Goal: Task Accomplishment & Management: Manage account settings

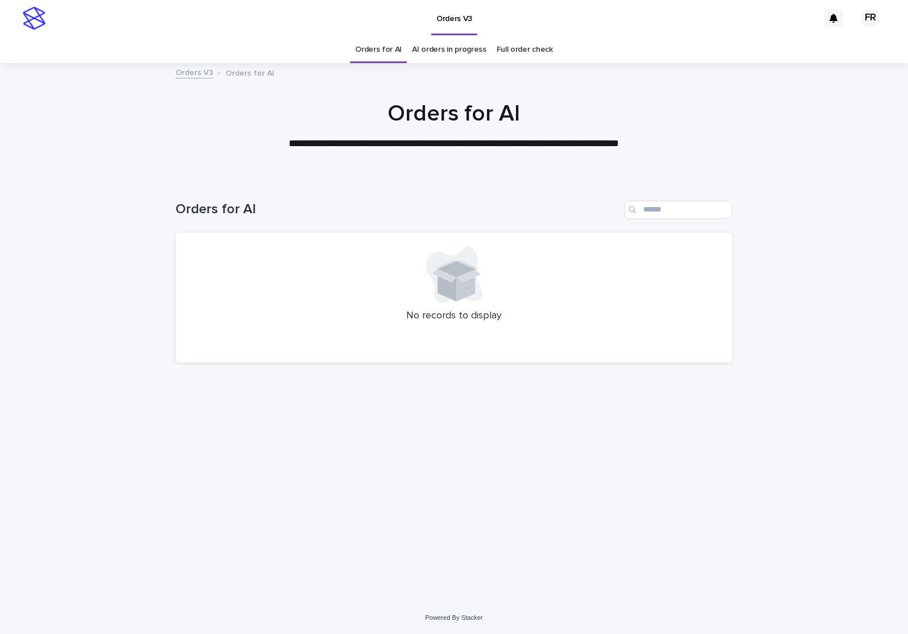
click at [197, 332] on div "No records to display" at bounding box center [454, 297] width 557 height 131
click at [149, 203] on div "Loading... Saving… Loading... Saving… Orders for AI No records to display" at bounding box center [454, 389] width 908 height 423
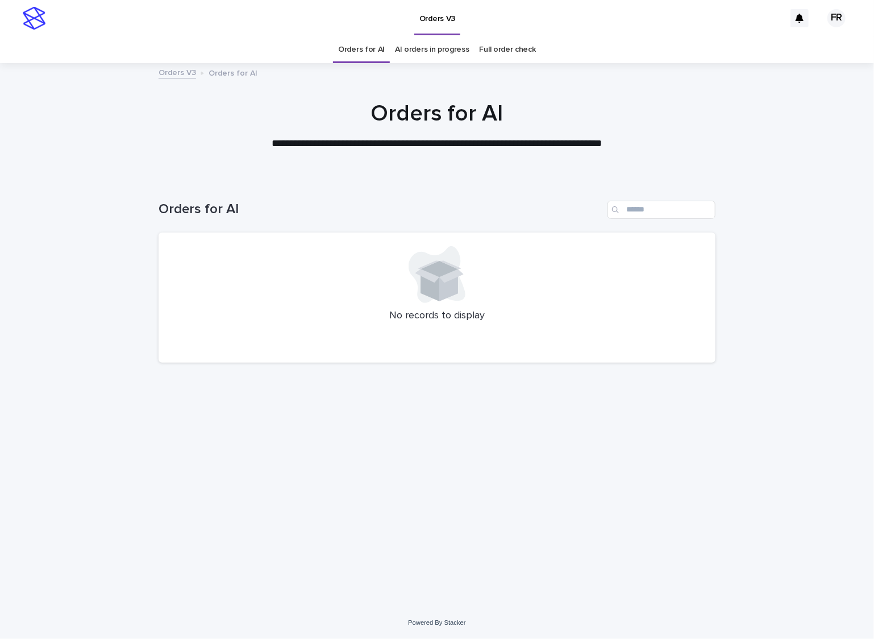
click at [232, 131] on div "**********" at bounding box center [437, 125] width 568 height 51
click at [291, 314] on p "No records to display" at bounding box center [437, 316] width 530 height 12
click at [480, 256] on div at bounding box center [437, 274] width 530 height 57
click at [301, 279] on div at bounding box center [437, 274] width 530 height 57
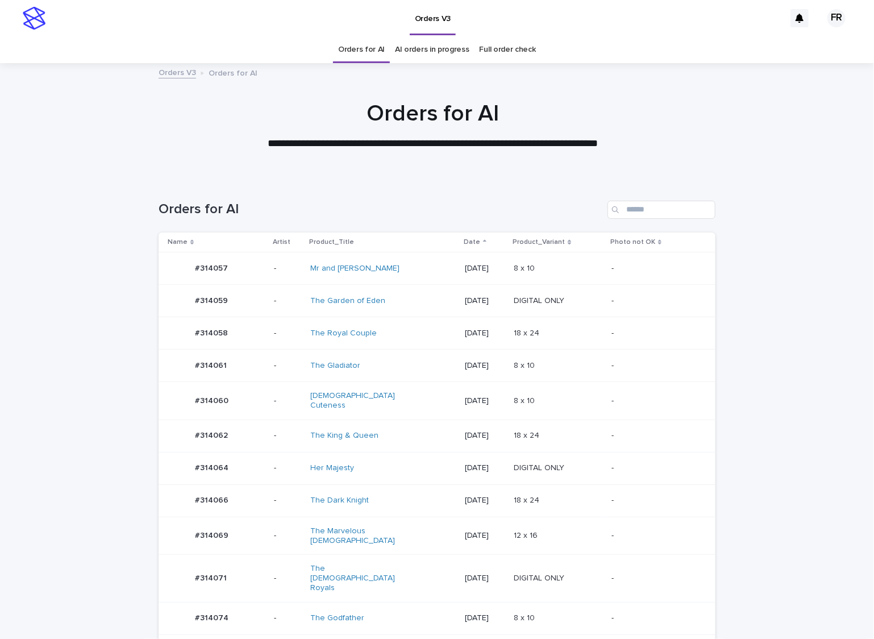
drag, startPoint x: 144, startPoint y: 192, endPoint x: 409, endPoint y: 222, distance: 267.0
drag, startPoint x: 91, startPoint y: 378, endPoint x: 98, endPoint y: 390, distance: 13.7
click at [509, 506] on td "[DATE]" at bounding box center [484, 500] width 49 height 32
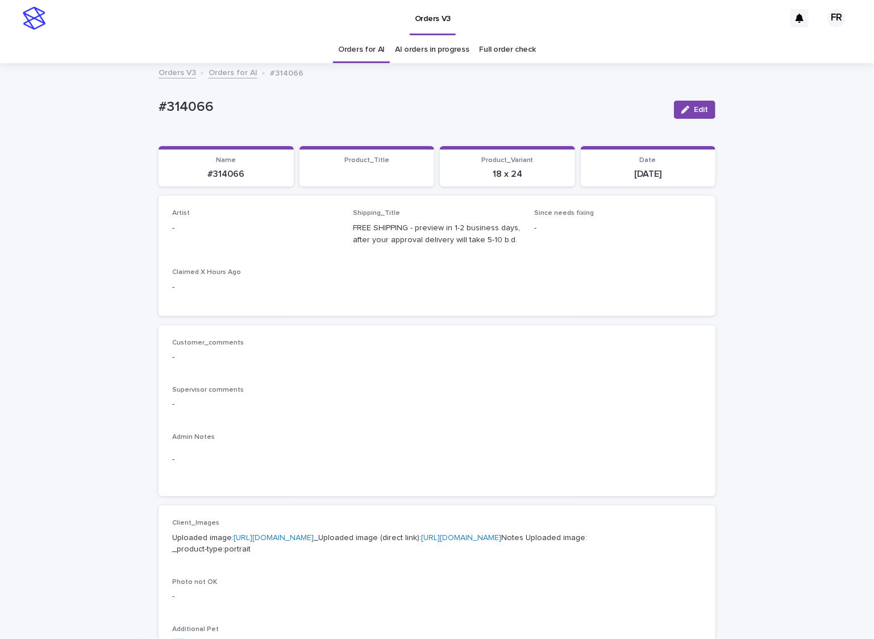
click at [703, 109] on span "Edit" at bounding box center [701, 110] width 14 height 8
click at [261, 244] on div "Artist Select..." at bounding box center [256, 231] width 168 height 44
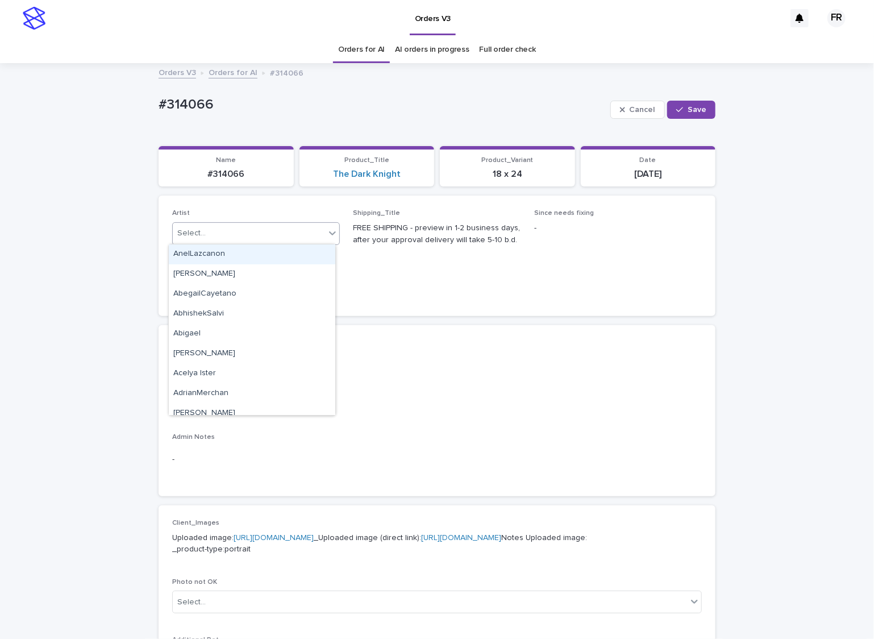
click at [253, 234] on div "Select..." at bounding box center [249, 233] width 152 height 19
type input "***"
click at [246, 252] on div "FranciscoRebollo" at bounding box center [252, 254] width 166 height 20
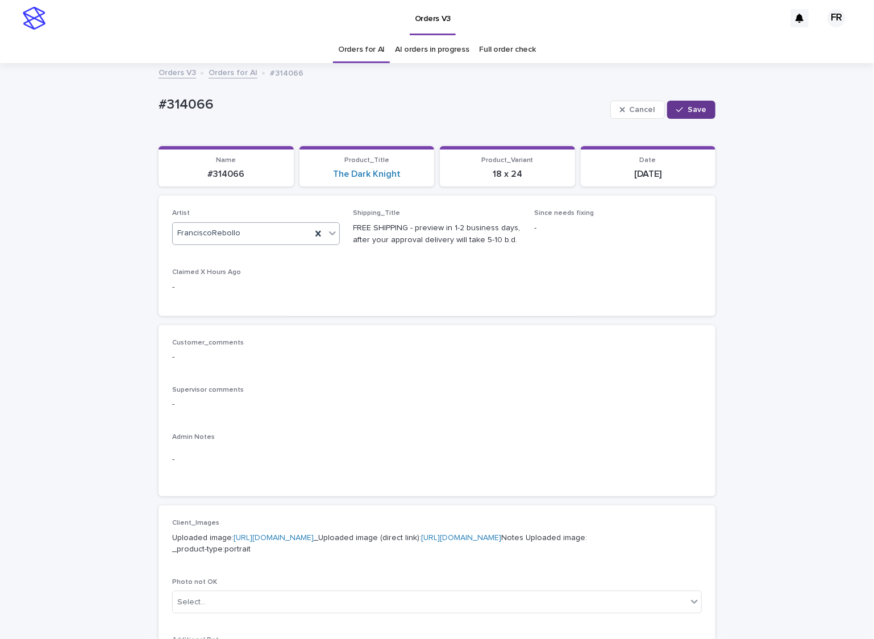
click at [672, 112] on button "Save" at bounding box center [691, 110] width 48 height 18
click at [227, 179] on p "#314066" at bounding box center [226, 174] width 122 height 11
click at [230, 173] on p "#314066" at bounding box center [226, 174] width 122 height 11
copy p "314066"
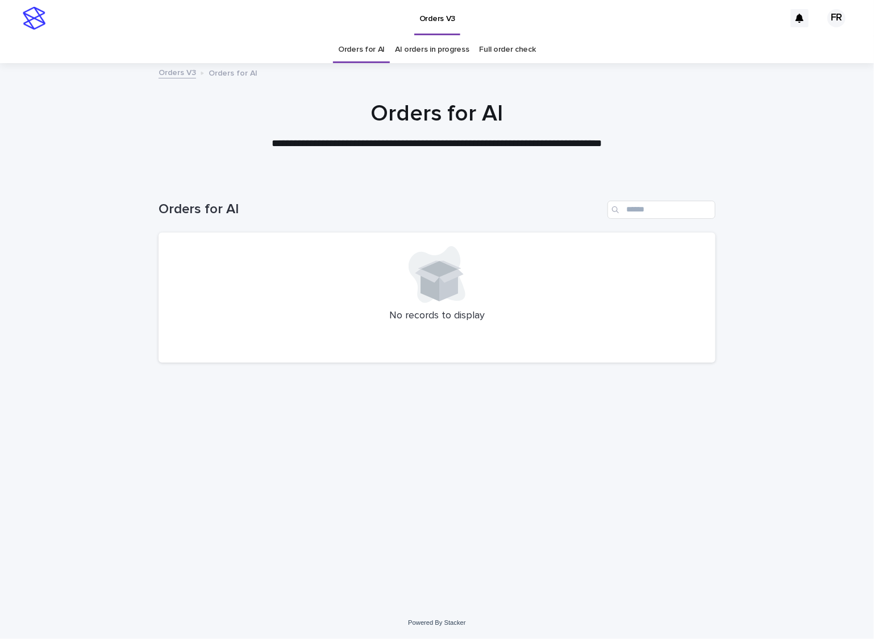
click at [353, 39] on link "Orders for AI" at bounding box center [361, 49] width 47 height 27
click at [353, 46] on link "Orders for AI" at bounding box center [361, 49] width 47 height 27
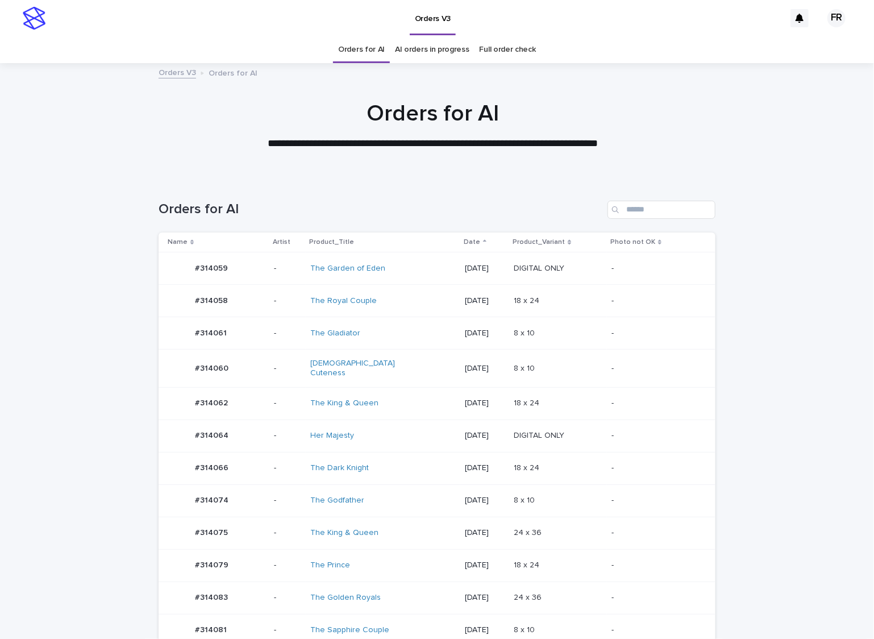
click at [589, 468] on div "18 x 24 18 x 24" at bounding box center [558, 468] width 89 height 19
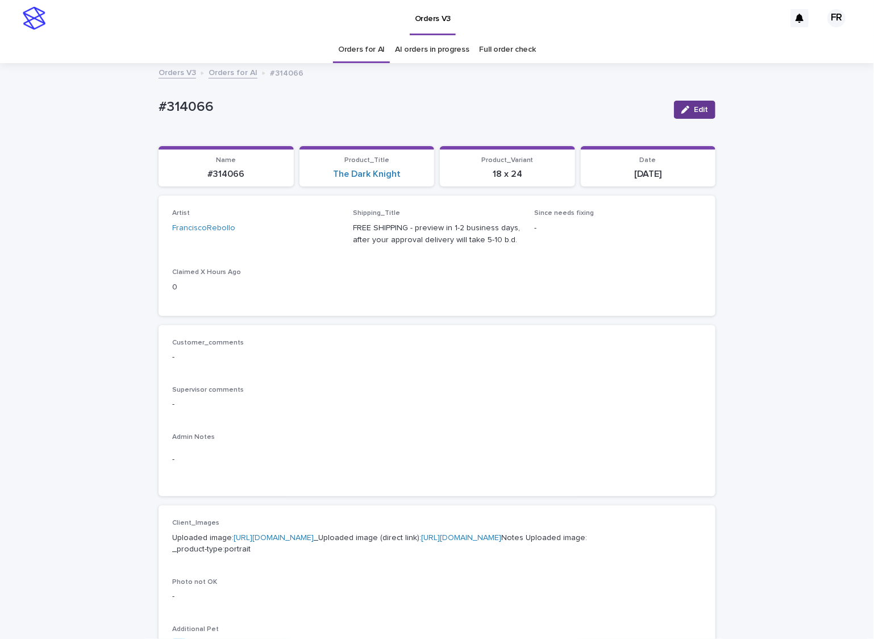
click at [703, 112] on span "Edit" at bounding box center [701, 110] width 14 height 8
click at [375, 58] on link "Orders for AI" at bounding box center [361, 49] width 47 height 27
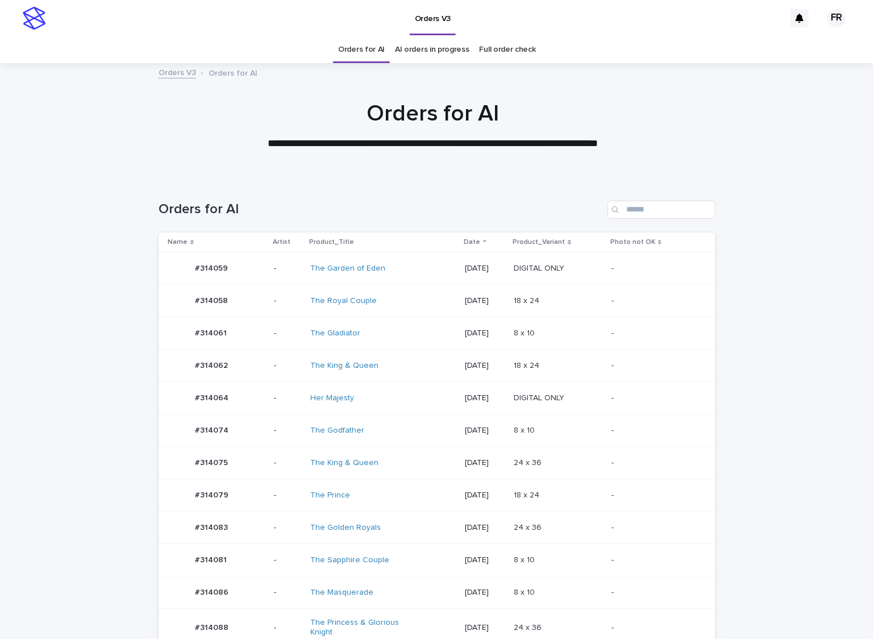
click at [535, 473] on td "24 x 36 24 x 36" at bounding box center [558, 463] width 98 height 32
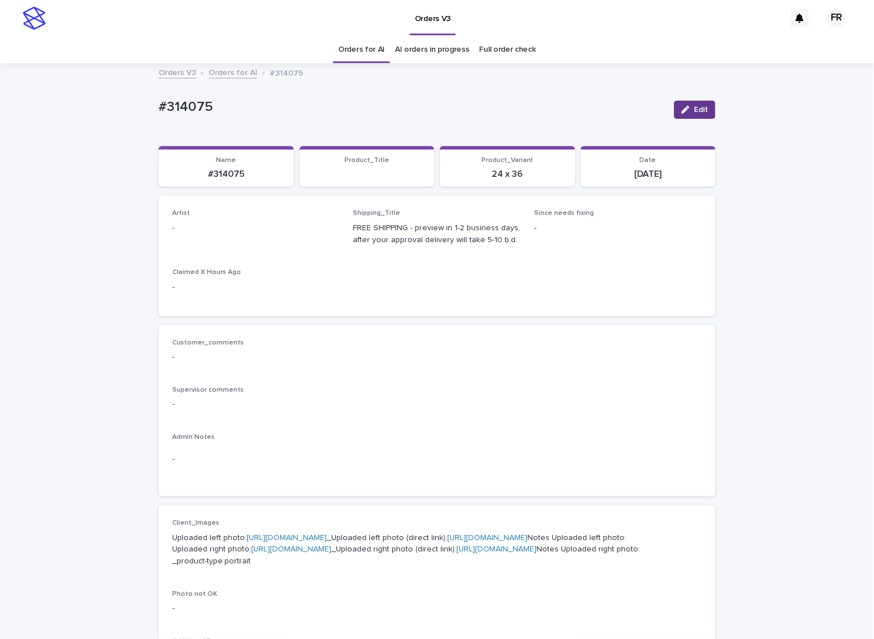
click at [694, 109] on span "Edit" at bounding box center [701, 110] width 14 height 8
click at [273, 224] on div "Select..." at bounding box center [238, 233] width 130 height 19
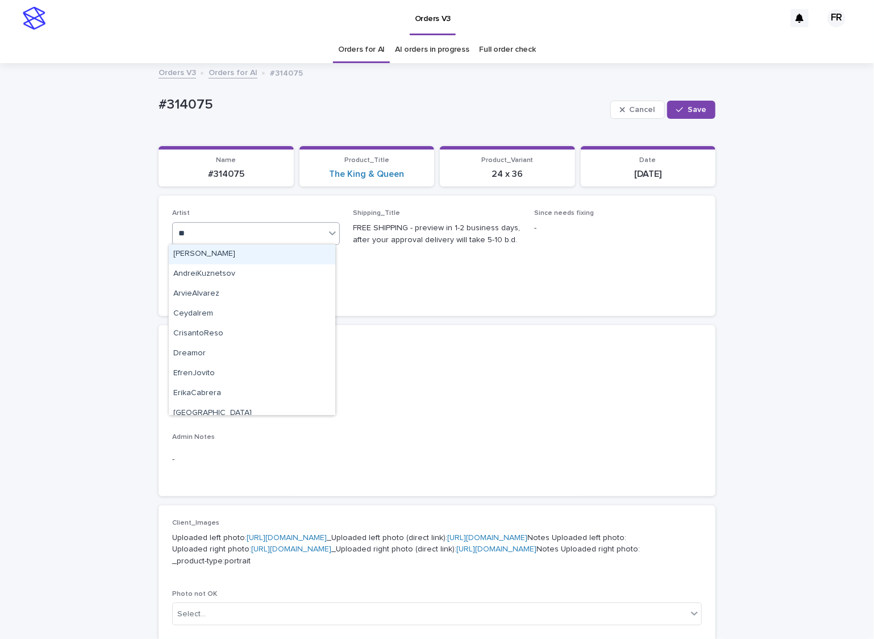
type input "***"
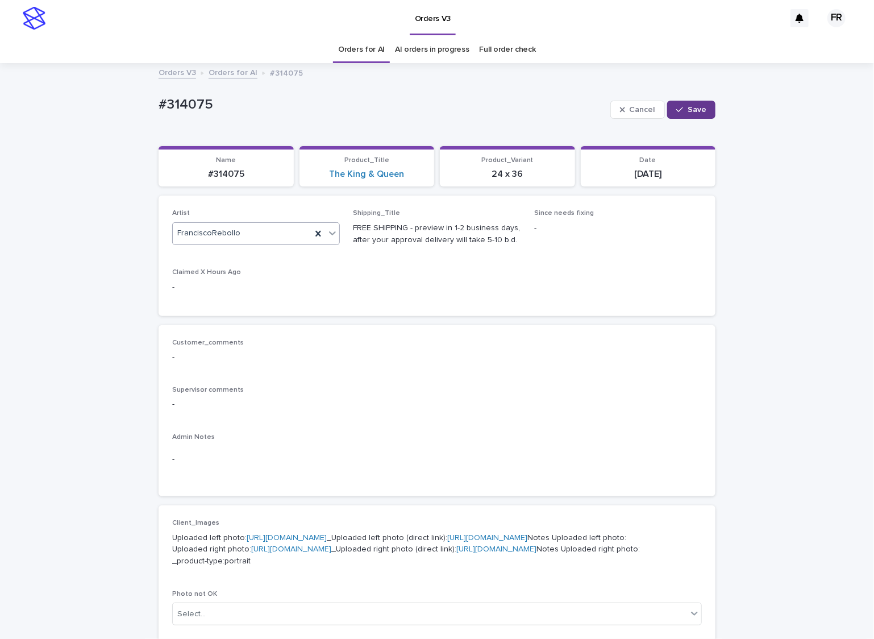
click at [695, 106] on div "Cancel Save" at bounding box center [662, 109] width 105 height 45
click at [695, 106] on span "Save" at bounding box center [696, 110] width 19 height 8
click at [229, 170] on p "#314075" at bounding box center [226, 174] width 122 height 11
copy p "314075"
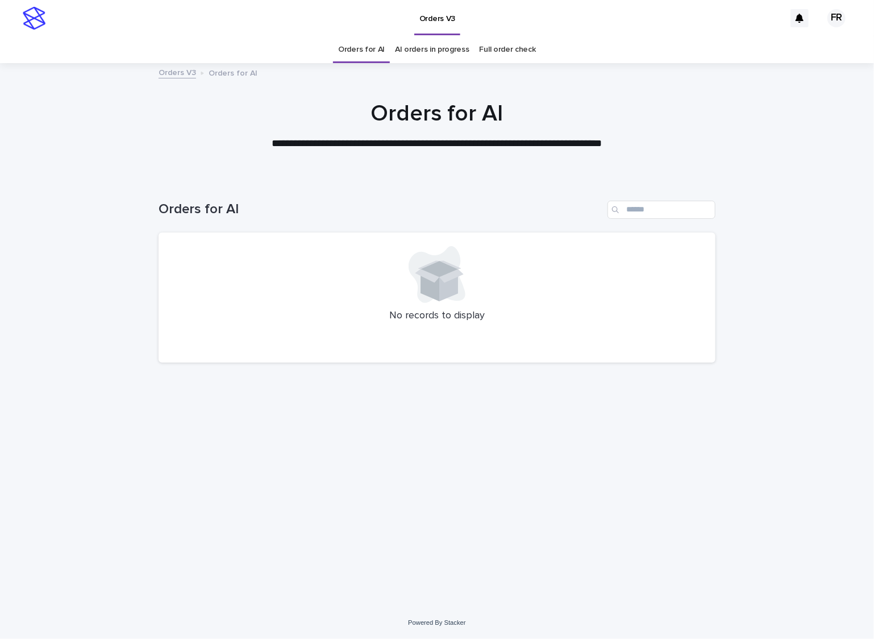
click at [370, 46] on link "Orders for AI" at bounding box center [361, 49] width 47 height 27
click at [370, 45] on link "Orders for AI" at bounding box center [361, 49] width 47 height 27
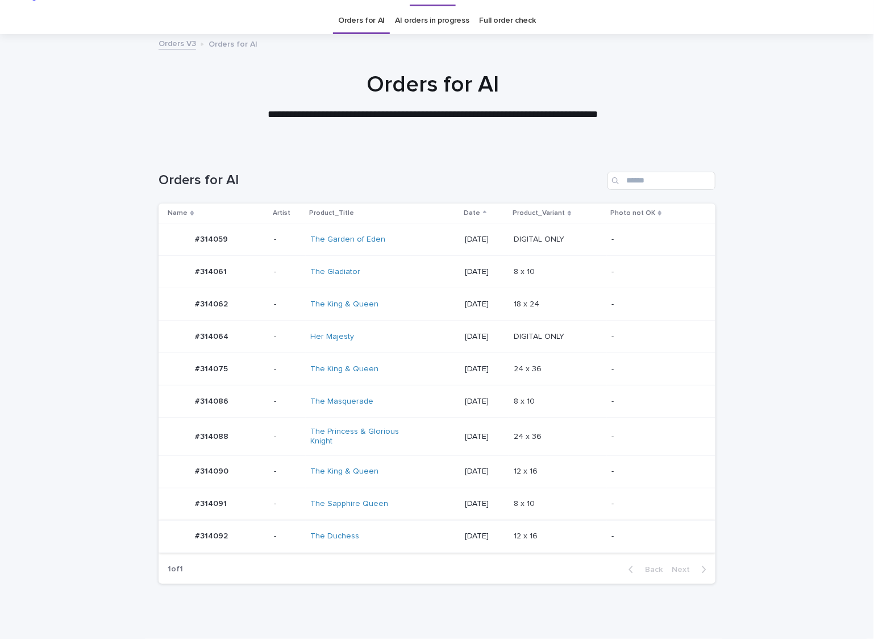
scroll to position [36, 0]
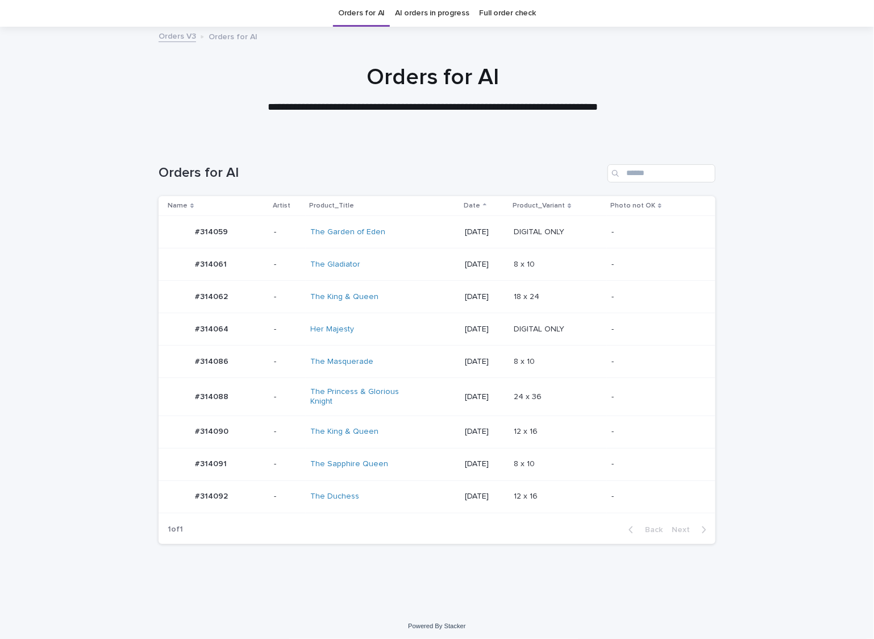
click at [564, 487] on div "12 x 16 12 x 16" at bounding box center [558, 496] width 89 height 19
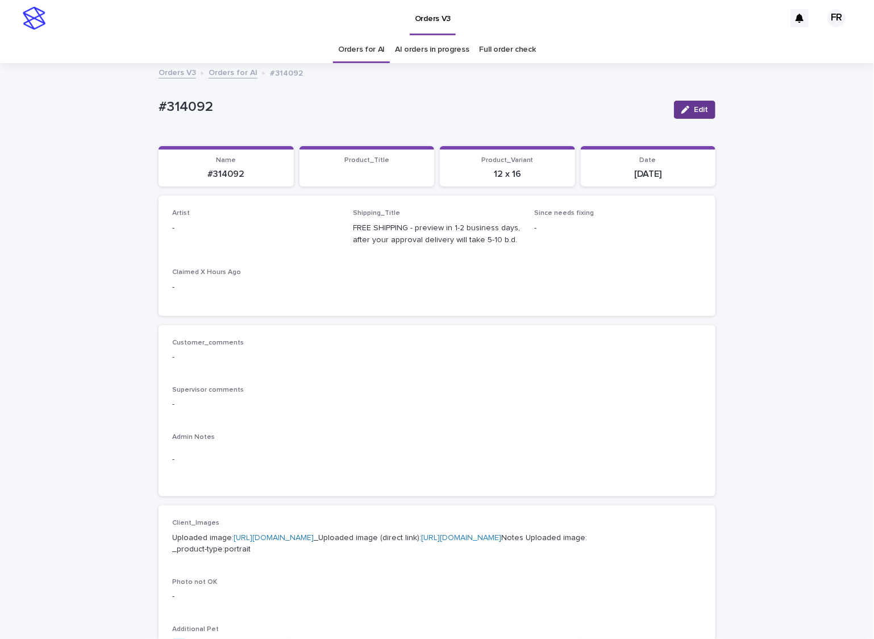
click at [681, 107] on icon "button" at bounding box center [685, 110] width 8 height 8
click at [241, 236] on div "Select..." at bounding box center [238, 233] width 130 height 19
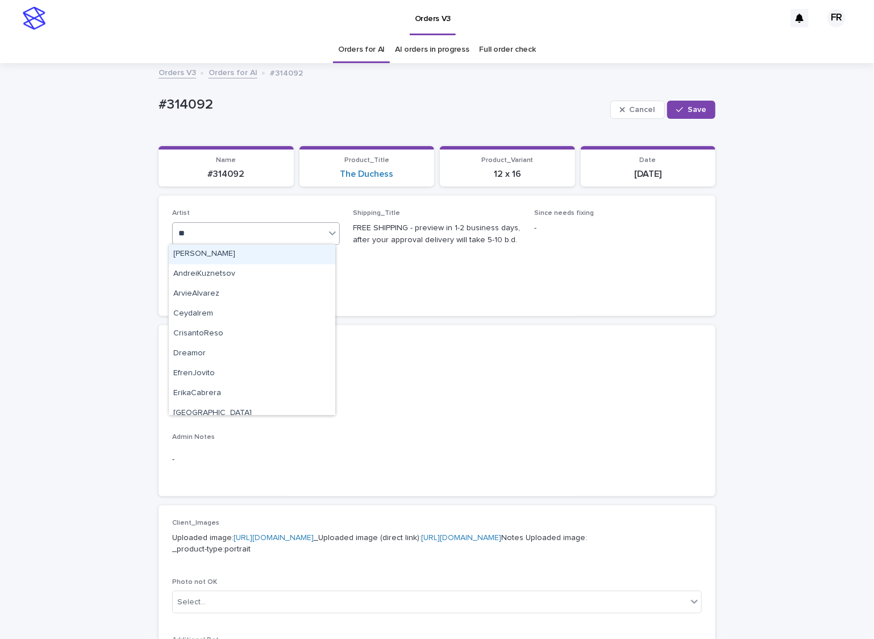
type input "***"
click at [291, 253] on div "FranciscoRebollo" at bounding box center [252, 254] width 166 height 20
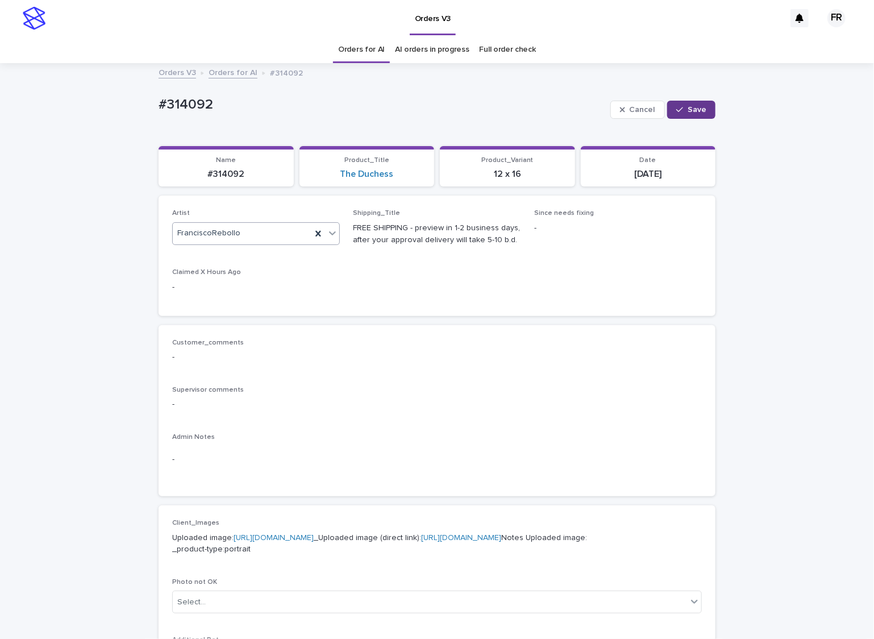
click at [697, 113] on button "Save" at bounding box center [691, 110] width 48 height 18
click at [224, 172] on p "#314092" at bounding box center [226, 174] width 122 height 11
copy p "314092"
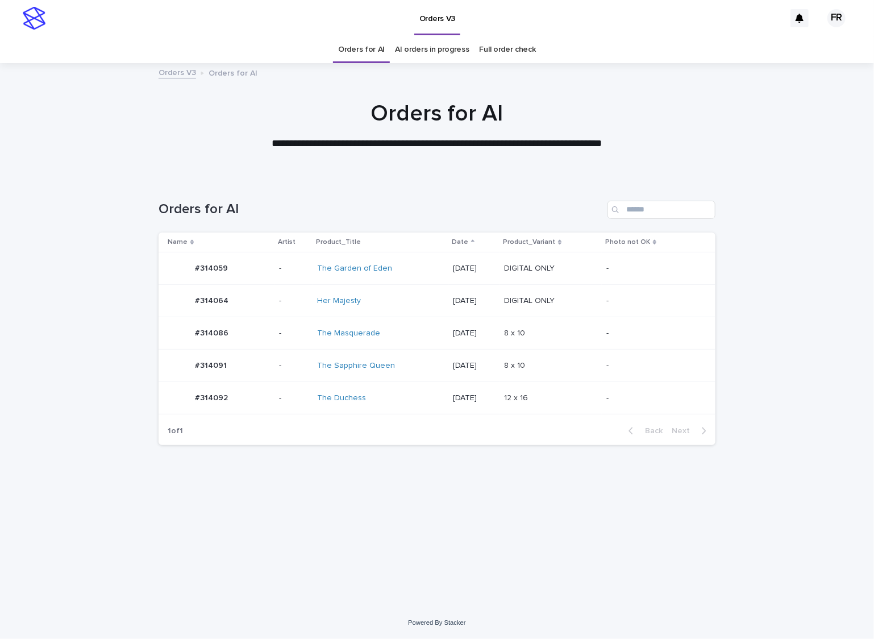
click at [378, 48] on link "Orders for AI" at bounding box center [361, 49] width 47 height 27
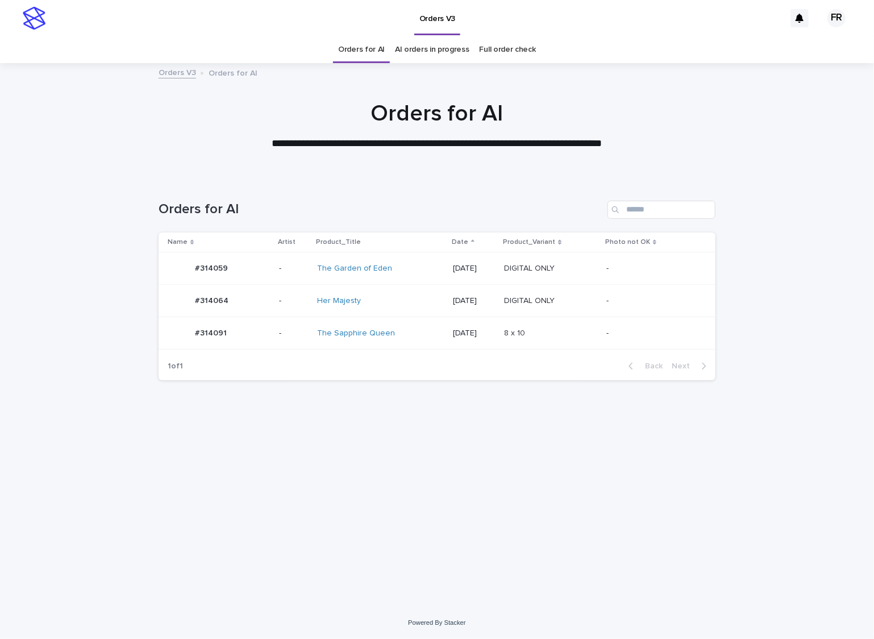
click at [427, 356] on div "1 of 1 Back Next" at bounding box center [437, 366] width 557 height 28
click at [470, 336] on p "[DATE]" at bounding box center [474, 333] width 42 height 10
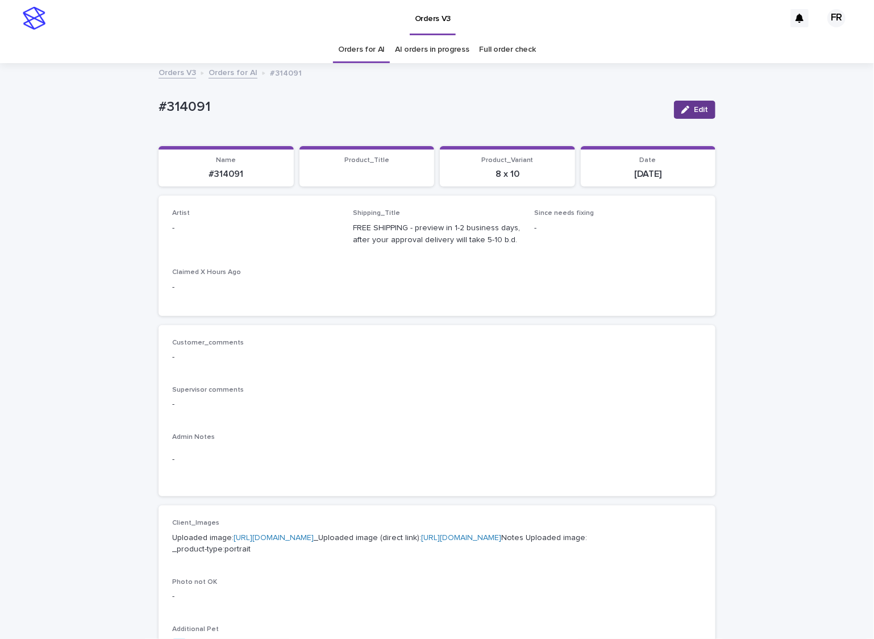
click at [701, 105] on button "Edit" at bounding box center [694, 110] width 41 height 18
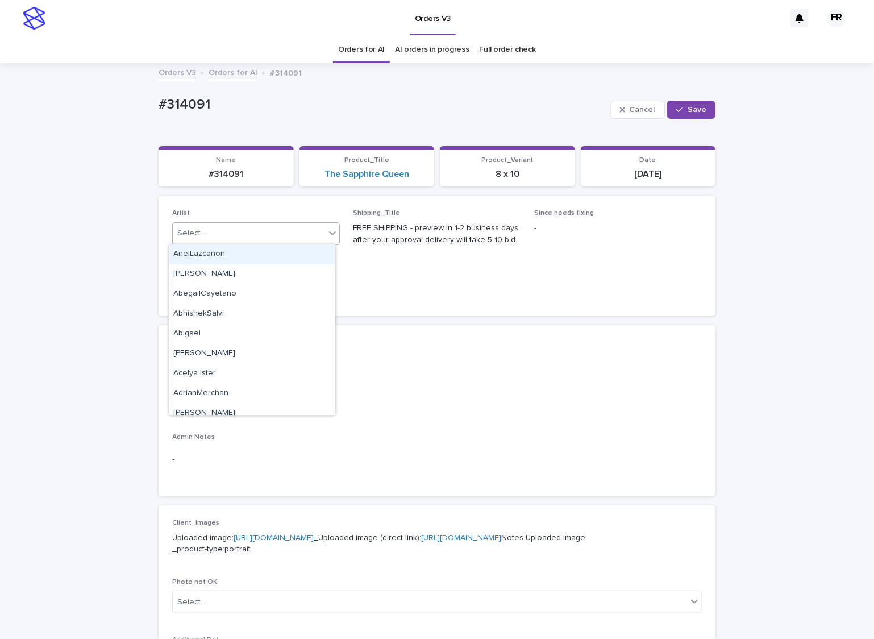
click at [243, 222] on div "Select..." at bounding box center [256, 233] width 168 height 23
type input "***"
click at [218, 249] on div "FranciscoRebollo" at bounding box center [252, 254] width 166 height 20
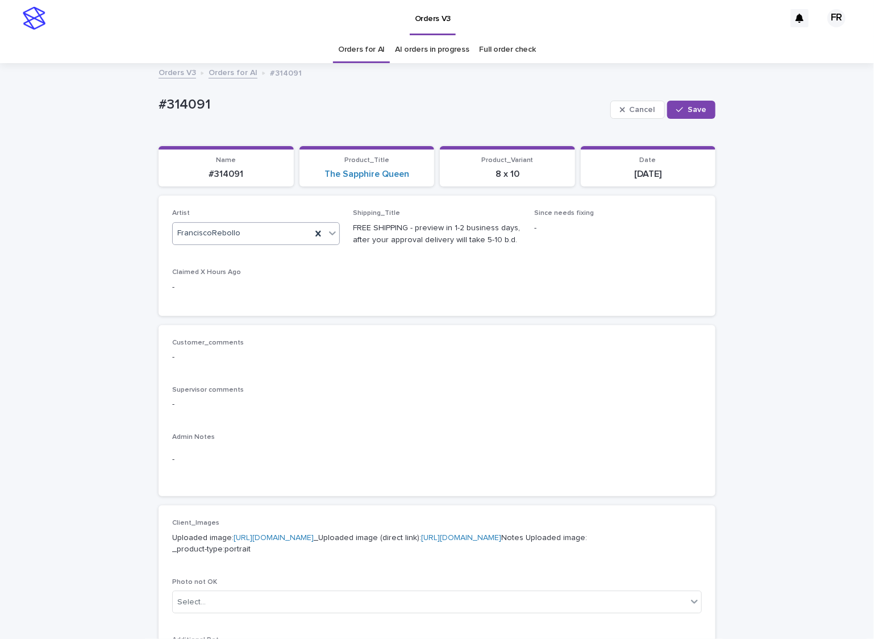
click at [695, 122] on div "Cancel Save" at bounding box center [662, 109] width 105 height 45
click at [697, 115] on button "Save" at bounding box center [691, 110] width 48 height 18
click at [219, 170] on p "#314091" at bounding box center [226, 174] width 122 height 11
copy p "314091"
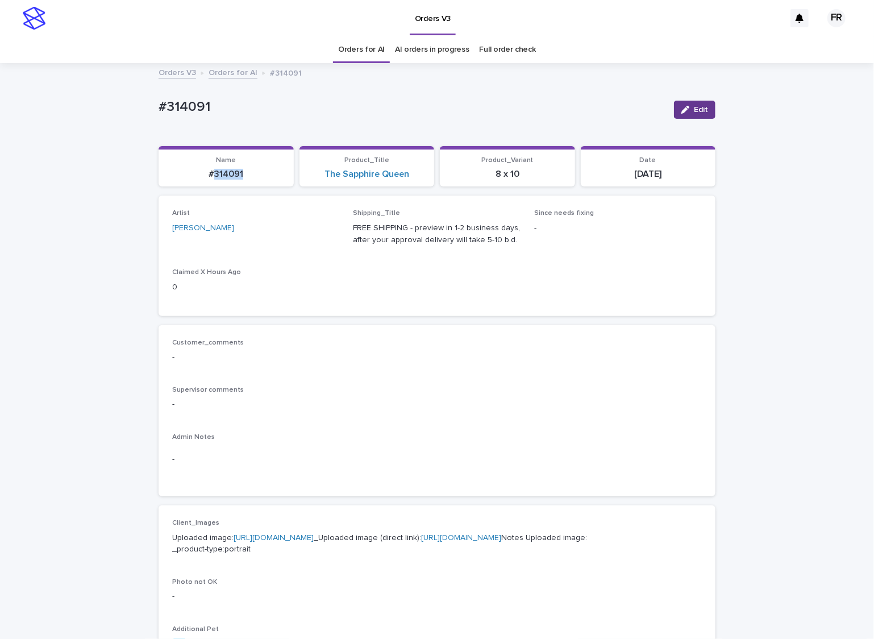
click at [702, 111] on span "Edit" at bounding box center [701, 110] width 14 height 8
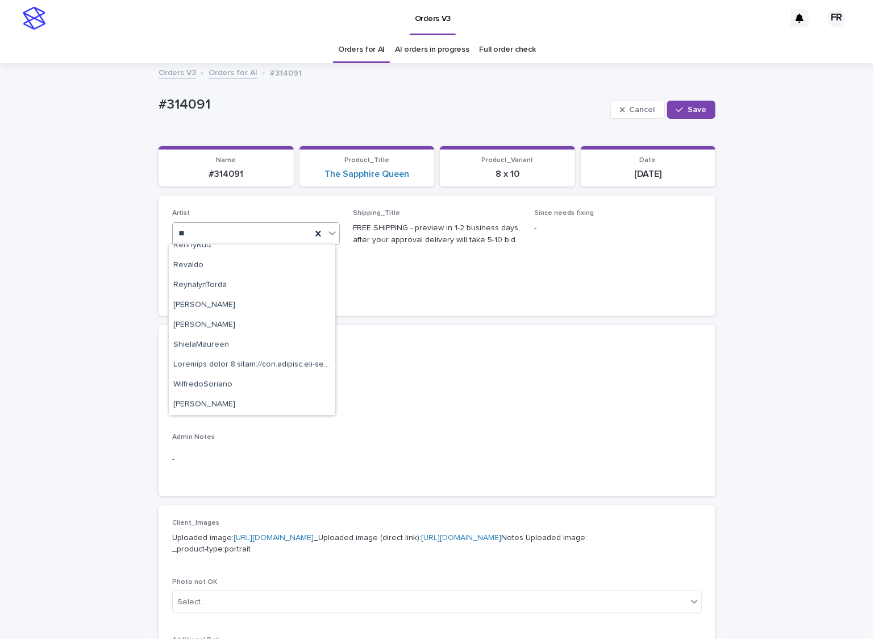
scroll to position [545, 0]
type input "***"
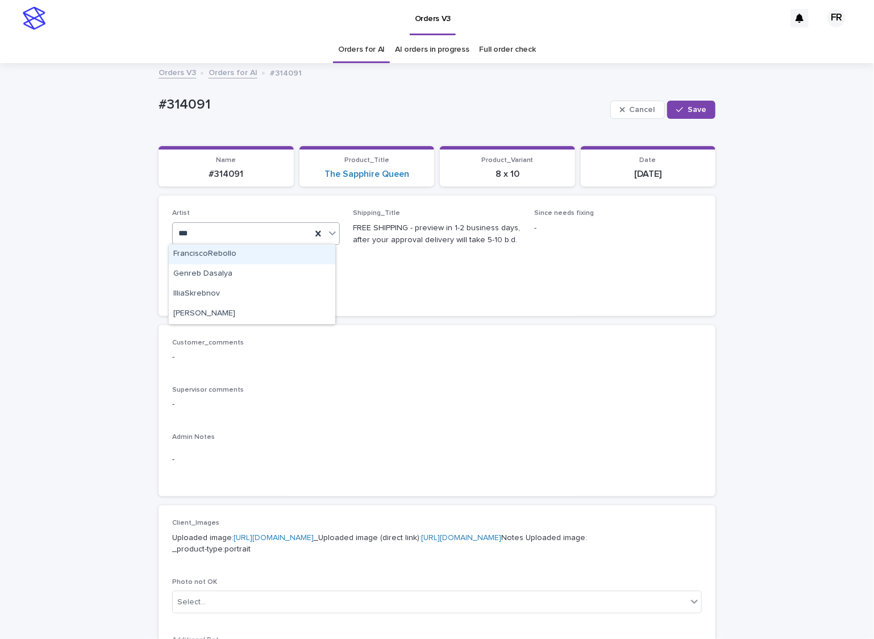
scroll to position [0, 0]
click at [203, 247] on div "FranciscoRebollo" at bounding box center [252, 254] width 166 height 20
click at [681, 107] on div "button" at bounding box center [681, 110] width 11 height 8
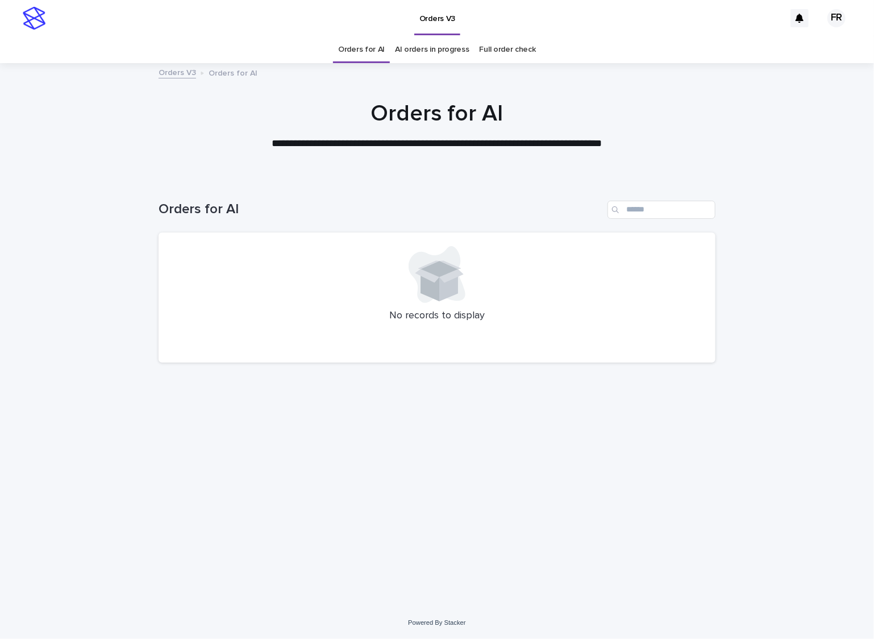
click at [376, 48] on link "Orders for AI" at bounding box center [361, 49] width 47 height 27
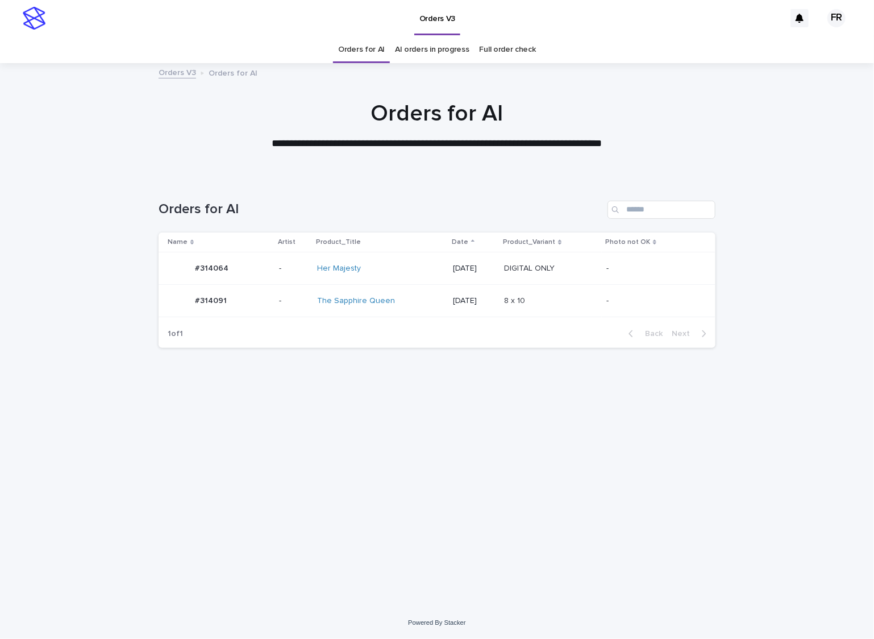
click at [376, 48] on link "Orders for AI" at bounding box center [361, 49] width 47 height 27
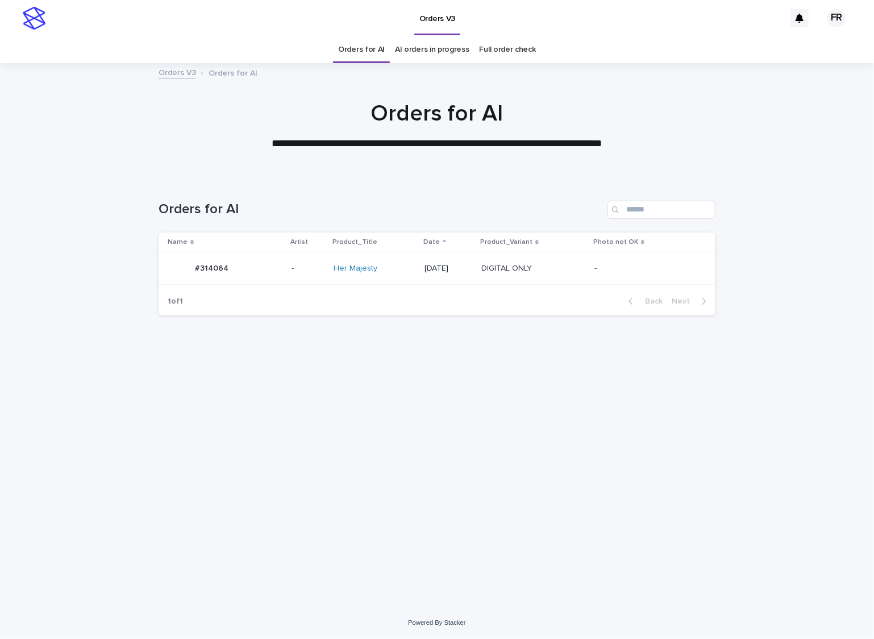
click at [375, 49] on link "Orders for AI" at bounding box center [361, 49] width 47 height 27
